Goal: Transaction & Acquisition: Subscribe to service/newsletter

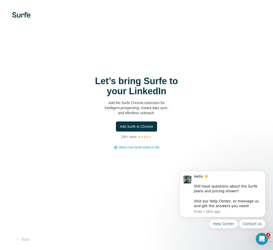
click at [148, 87] on h1 "Let’s bring Surfe to your LinkedIn" at bounding box center [136, 86] width 101 height 20
click at [141, 149] on span "Watch how Surfe works (1:58)" at bounding box center [139, 147] width 40 height 5
click at [32, 240] on button "Back" at bounding box center [22, 239] width 21 height 9
click at [264, 174] on button "Dismiss notification" at bounding box center [263, 172] width 7 height 7
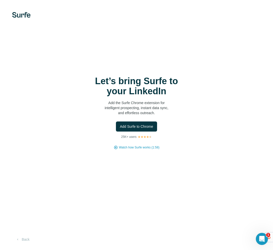
click at [214, 84] on div "Let’s bring Surfe to your LinkedIn Add the Surfe Chrome extension for intellige…" at bounding box center [136, 113] width 253 height 74
click at [159, 78] on h1 "Let’s bring Surfe to your LinkedIn" at bounding box center [136, 86] width 101 height 20
click at [153, 127] on span "Add Surfe to Chrome" at bounding box center [136, 126] width 33 height 5
click at [24, 15] on img at bounding box center [21, 15] width 18 height 6
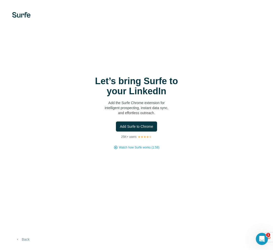
click at [21, 242] on button "Back" at bounding box center [22, 239] width 21 height 9
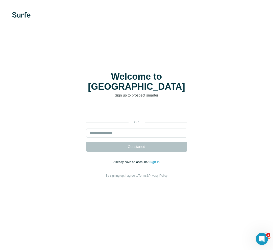
click at [19, 14] on img at bounding box center [21, 15] width 18 height 6
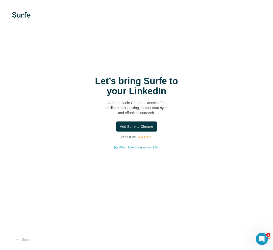
click at [22, 15] on img at bounding box center [21, 15] width 18 height 6
click at [28, 242] on button "Back" at bounding box center [22, 239] width 21 height 9
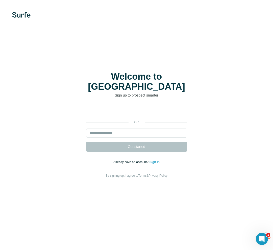
click at [19, 241] on div "Welcome to Surfe Sign up to prospect smarter or Get started Already have an acc…" at bounding box center [136, 125] width 273 height 250
